Goal: Check status: Check status

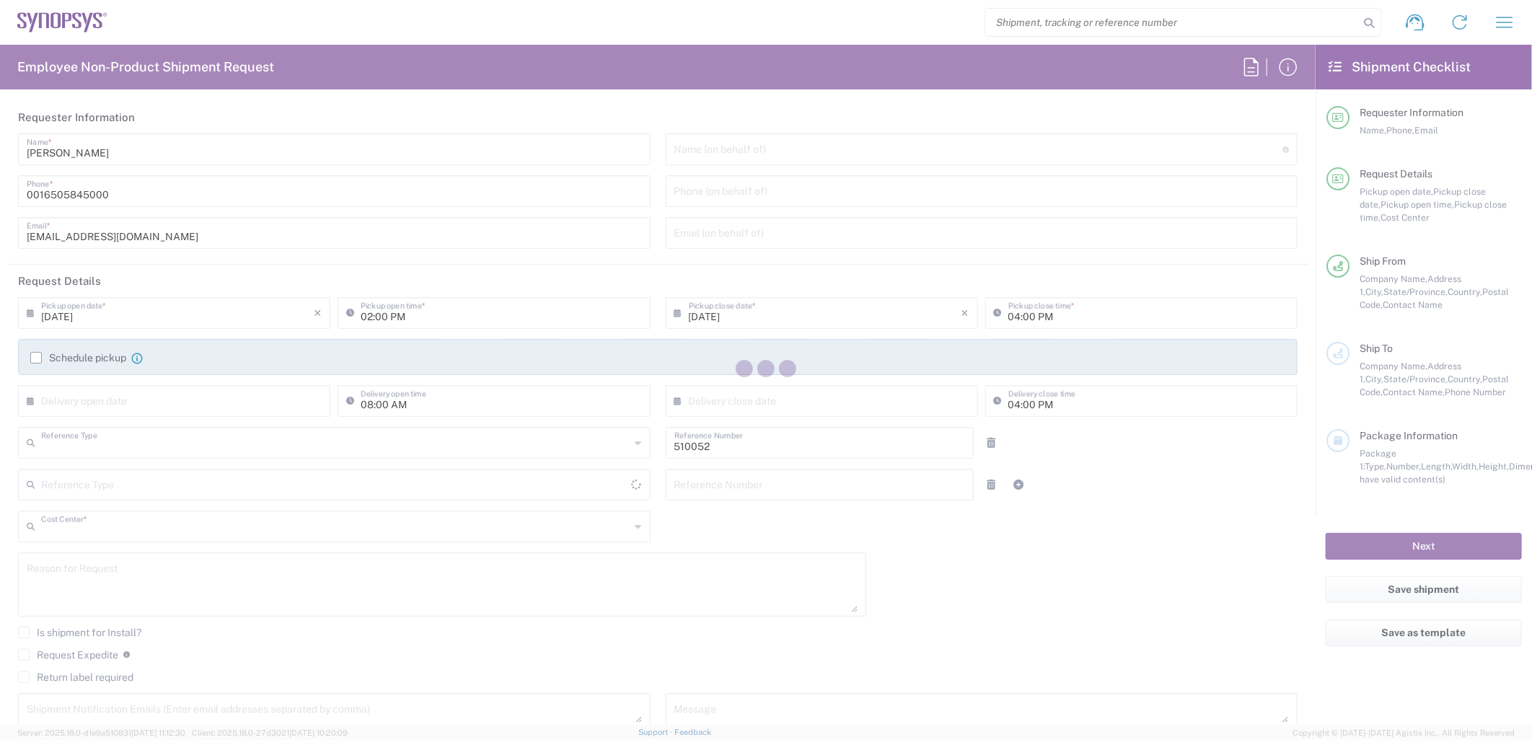
type input "Department"
type input "US01, SG, NVM, R&D 510052"
type input "[US_STATE]"
type input "[GEOGRAPHIC_DATA]"
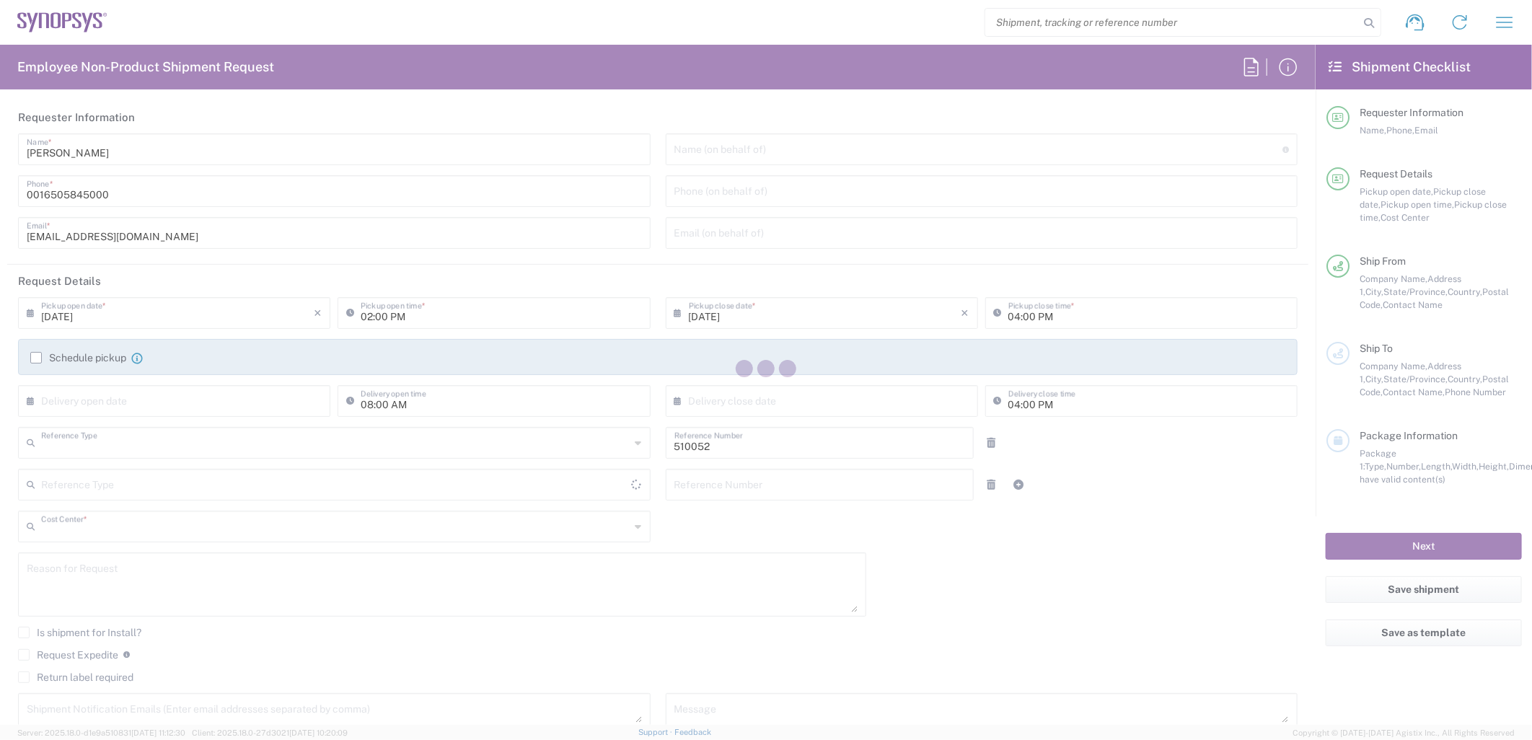
type input "Delivered at Place"
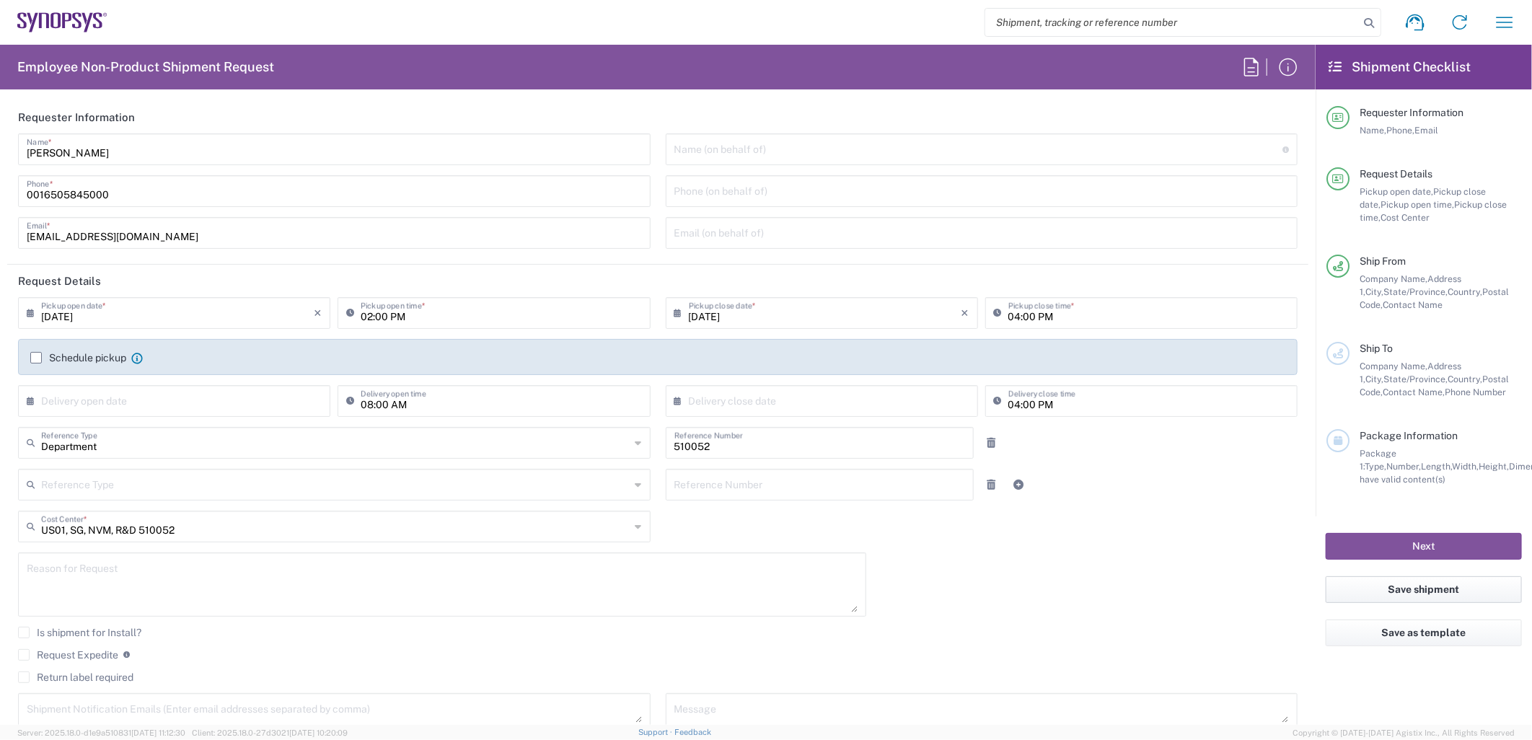
type input "Headquarters USSV"
click at [1504, 22] on icon "button" at bounding box center [1505, 22] width 17 height 11
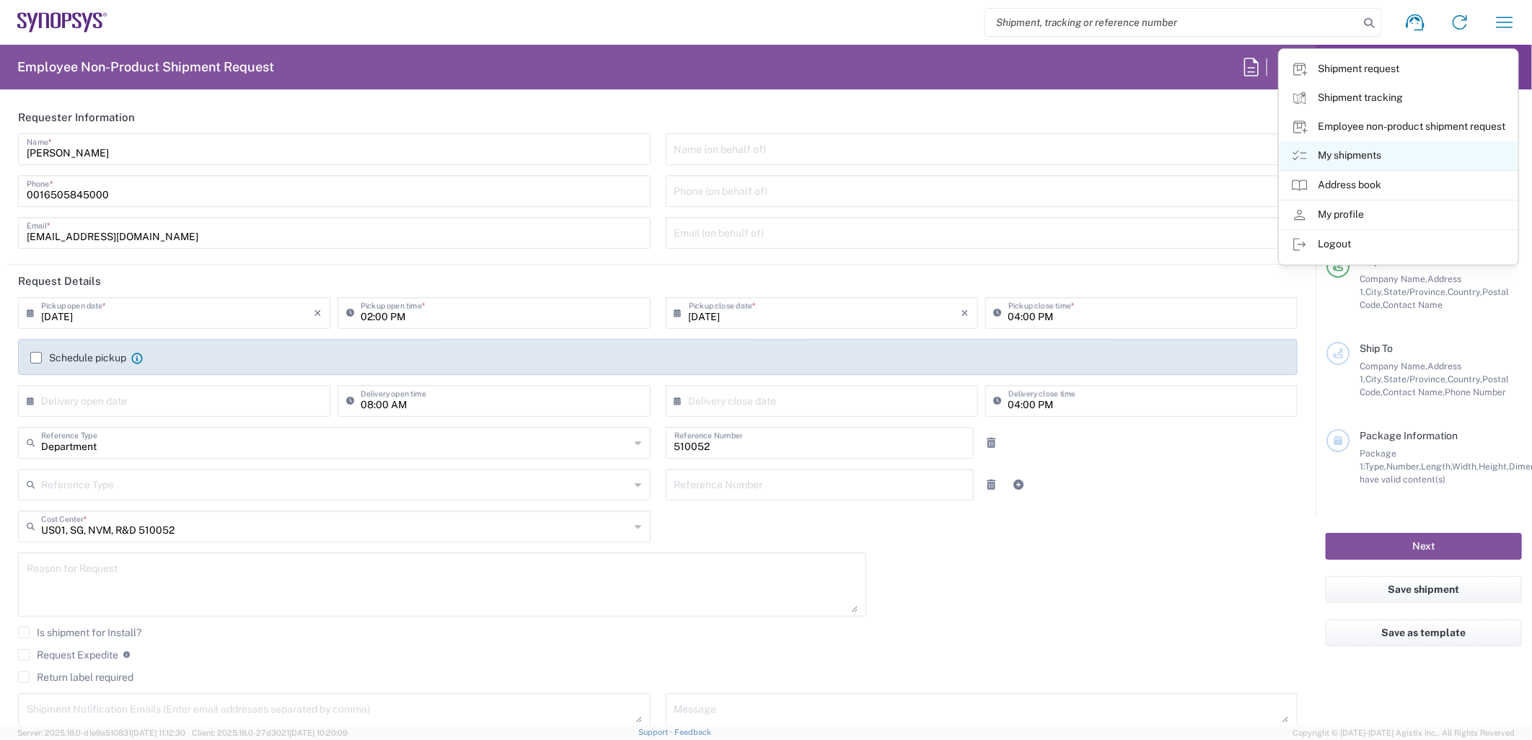
click at [1342, 148] on link "My shipments" at bounding box center [1399, 155] width 238 height 29
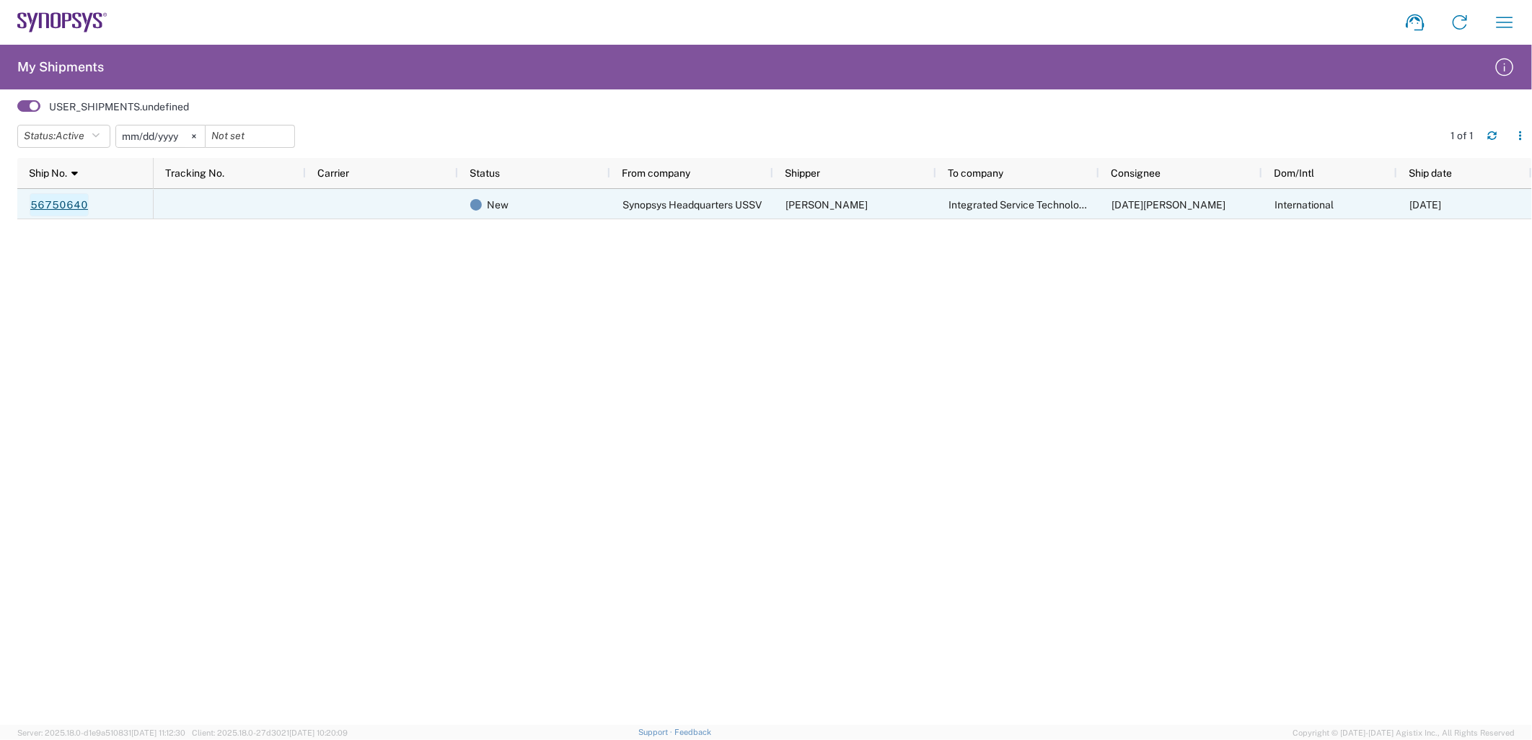
click at [76, 203] on link "56750640" at bounding box center [59, 204] width 59 height 23
